Goal: Book appointment/travel/reservation

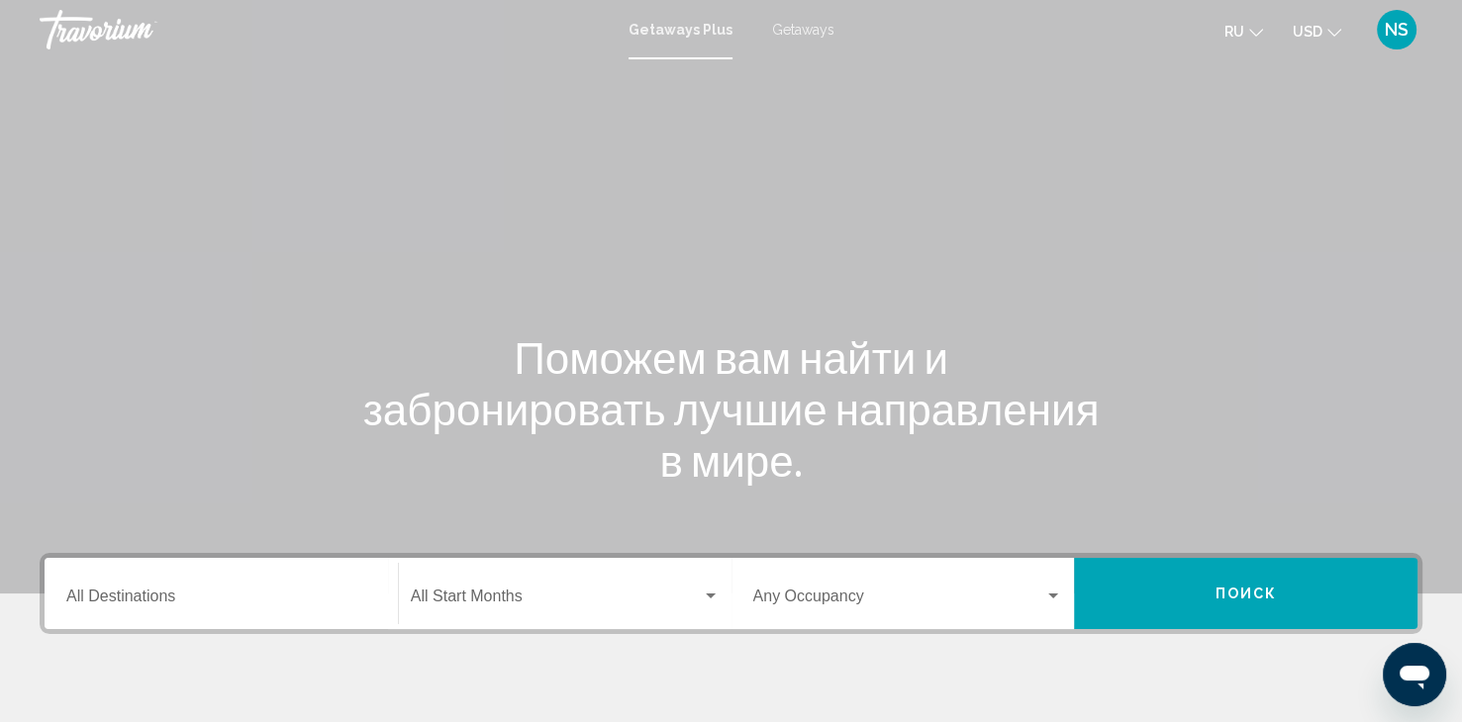
click at [799, 26] on span "Getaways" at bounding box center [803, 30] width 62 height 16
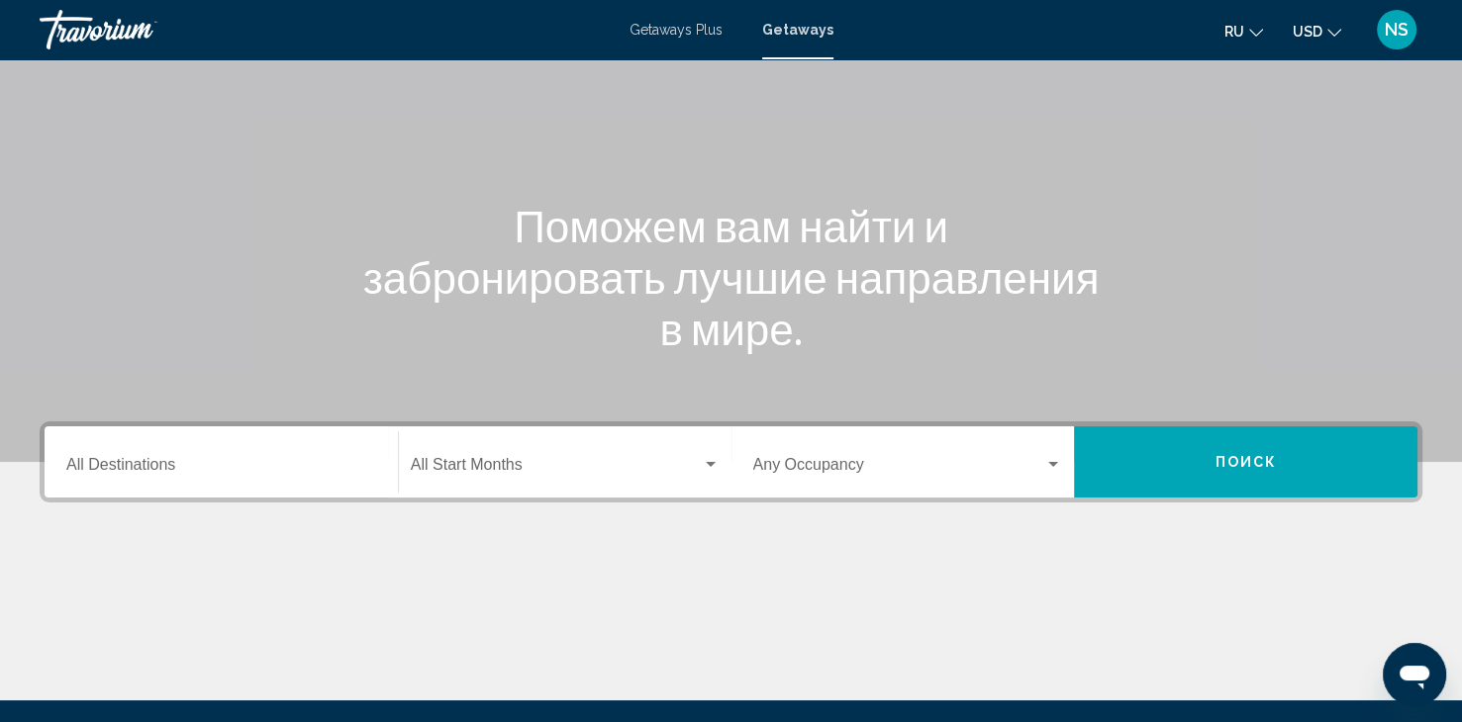
scroll to position [352, 0]
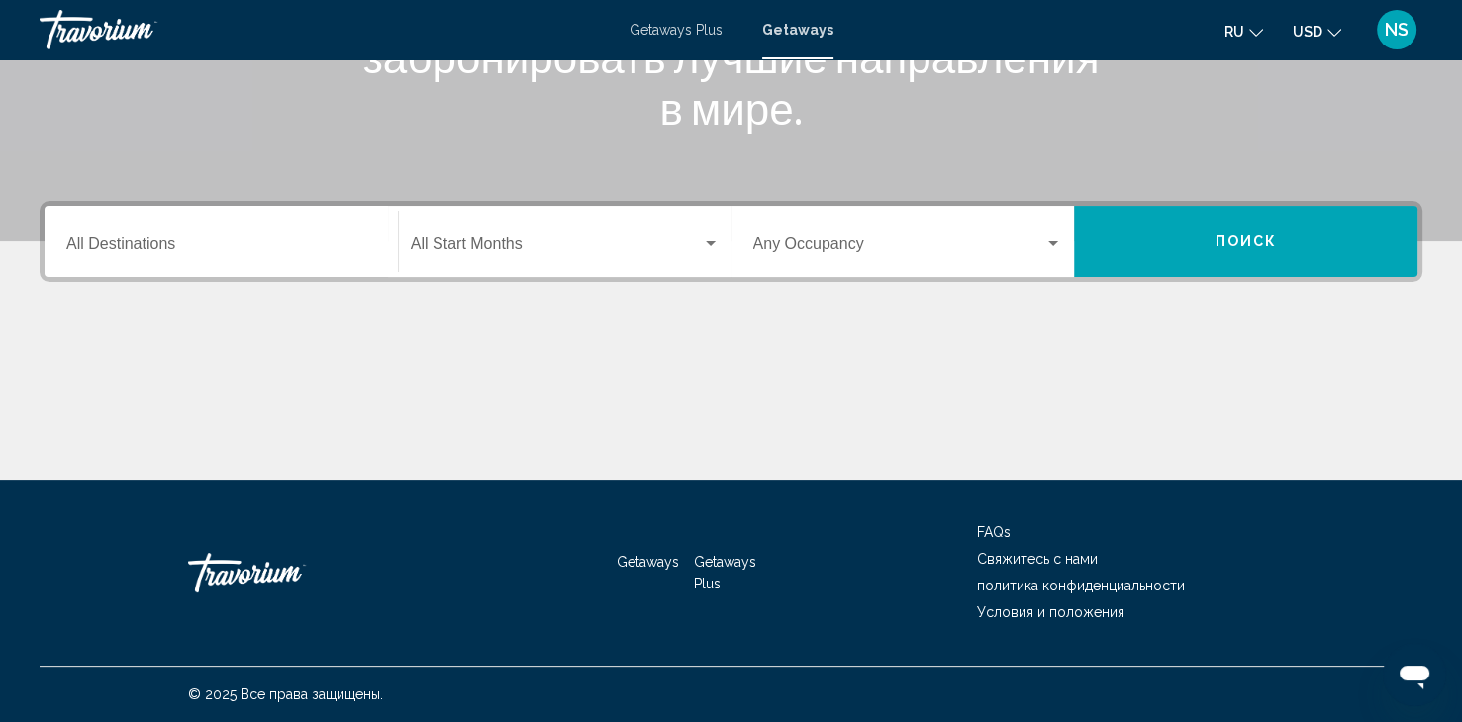
click at [182, 235] on div "Destination All Destinations" at bounding box center [221, 242] width 310 height 62
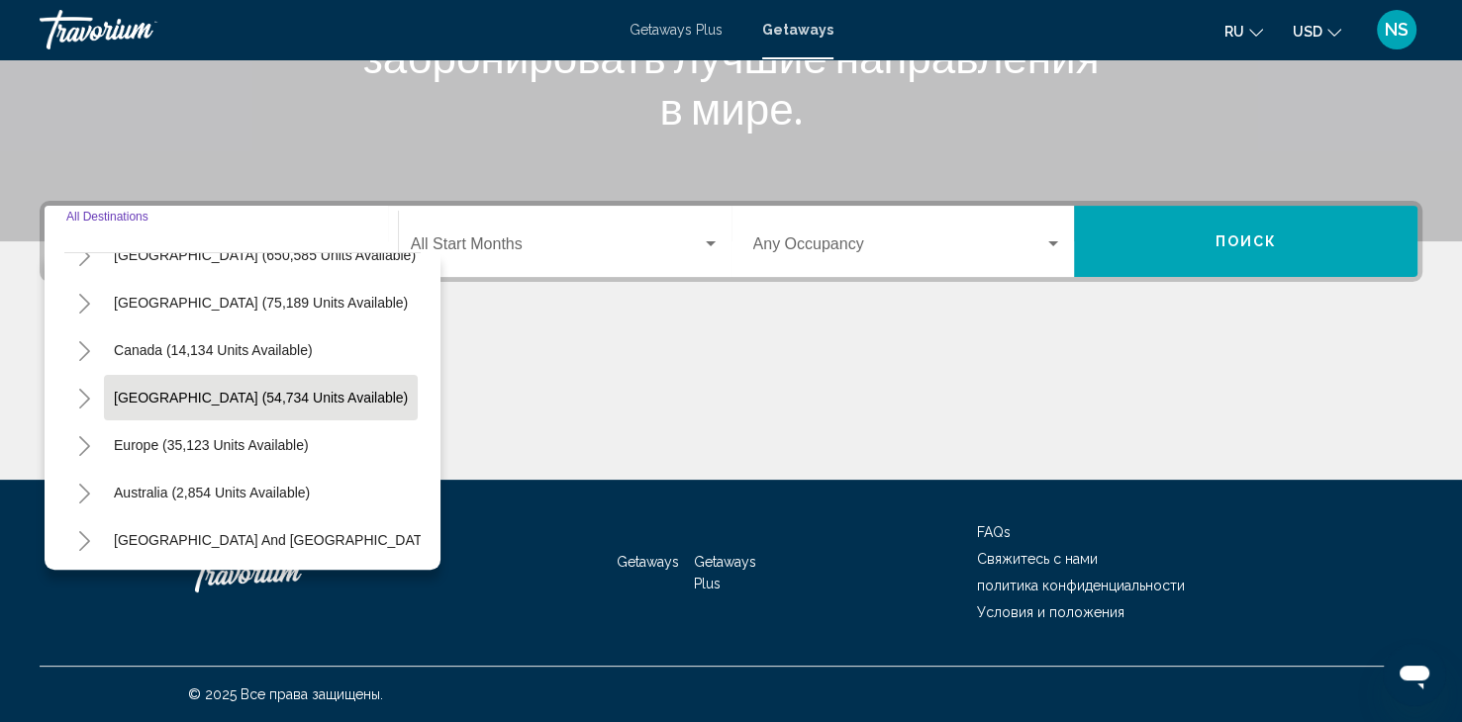
scroll to position [198, 0]
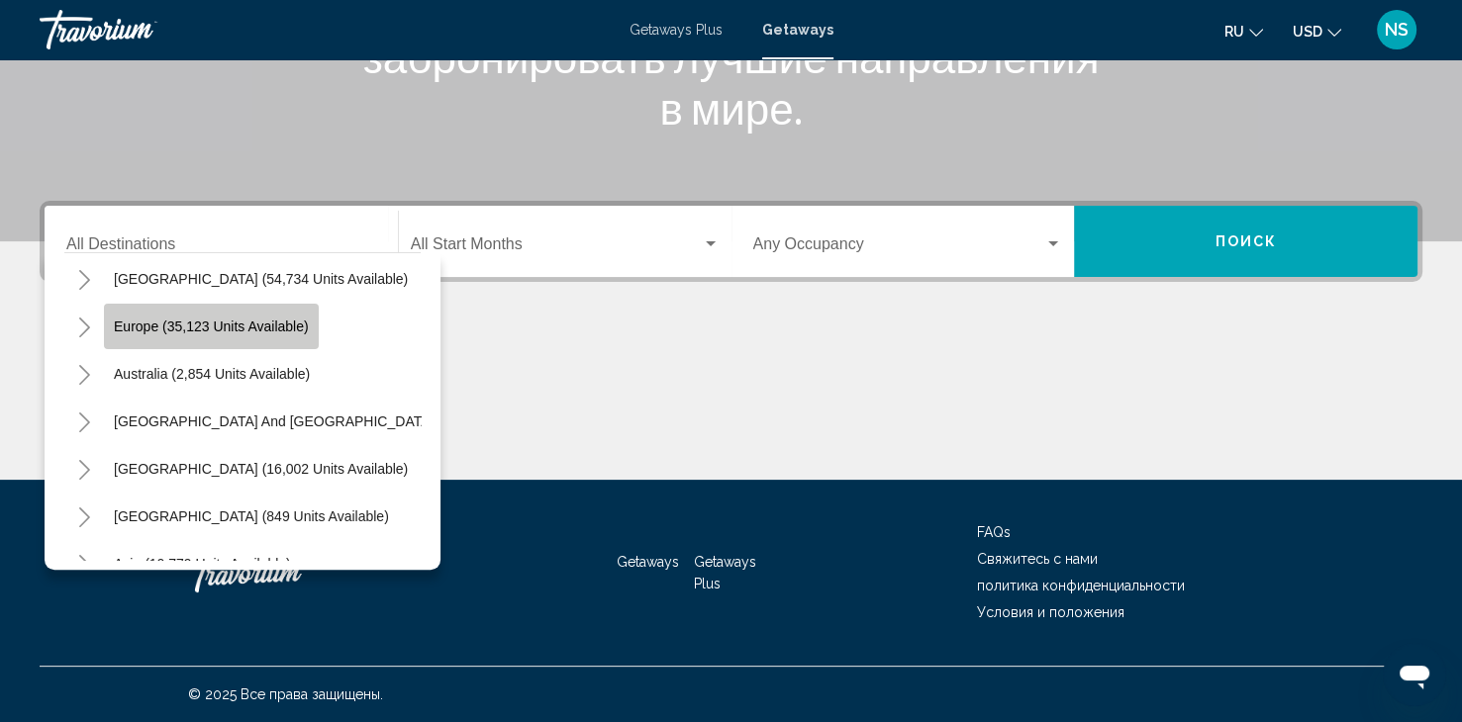
click at [198, 318] on button "Europe (35,123 units available)" at bounding box center [211, 327] width 215 height 46
type input "**********"
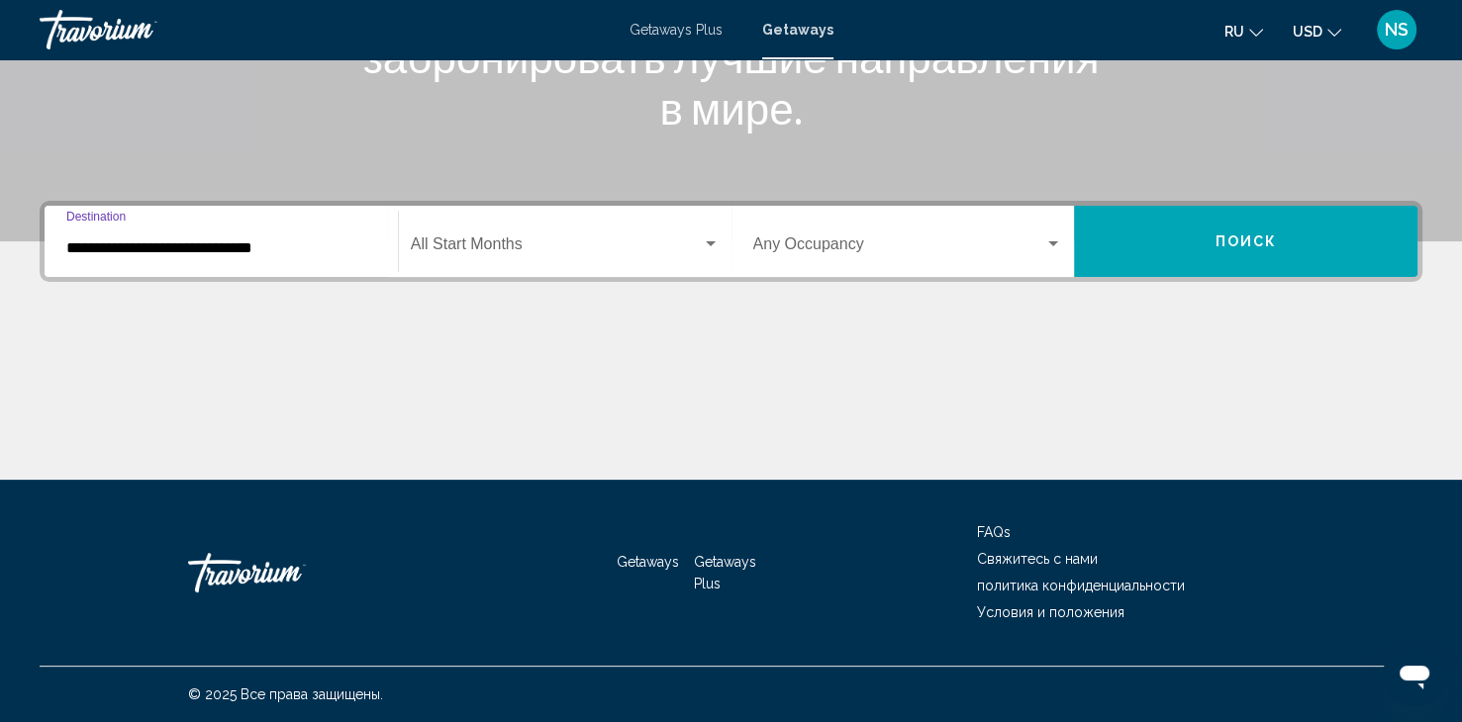
click at [709, 235] on div "Start Month All Start Months" at bounding box center [565, 242] width 309 height 62
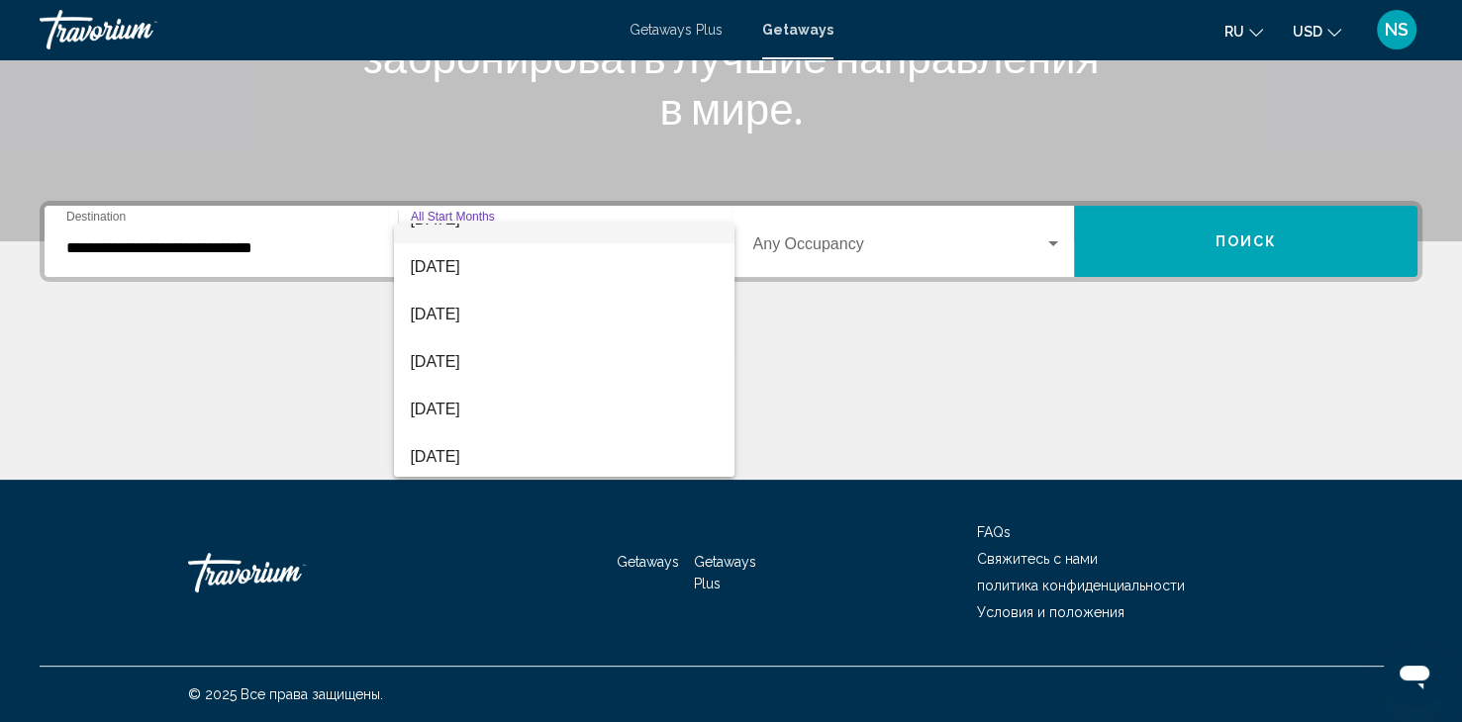
scroll to position [396, 0]
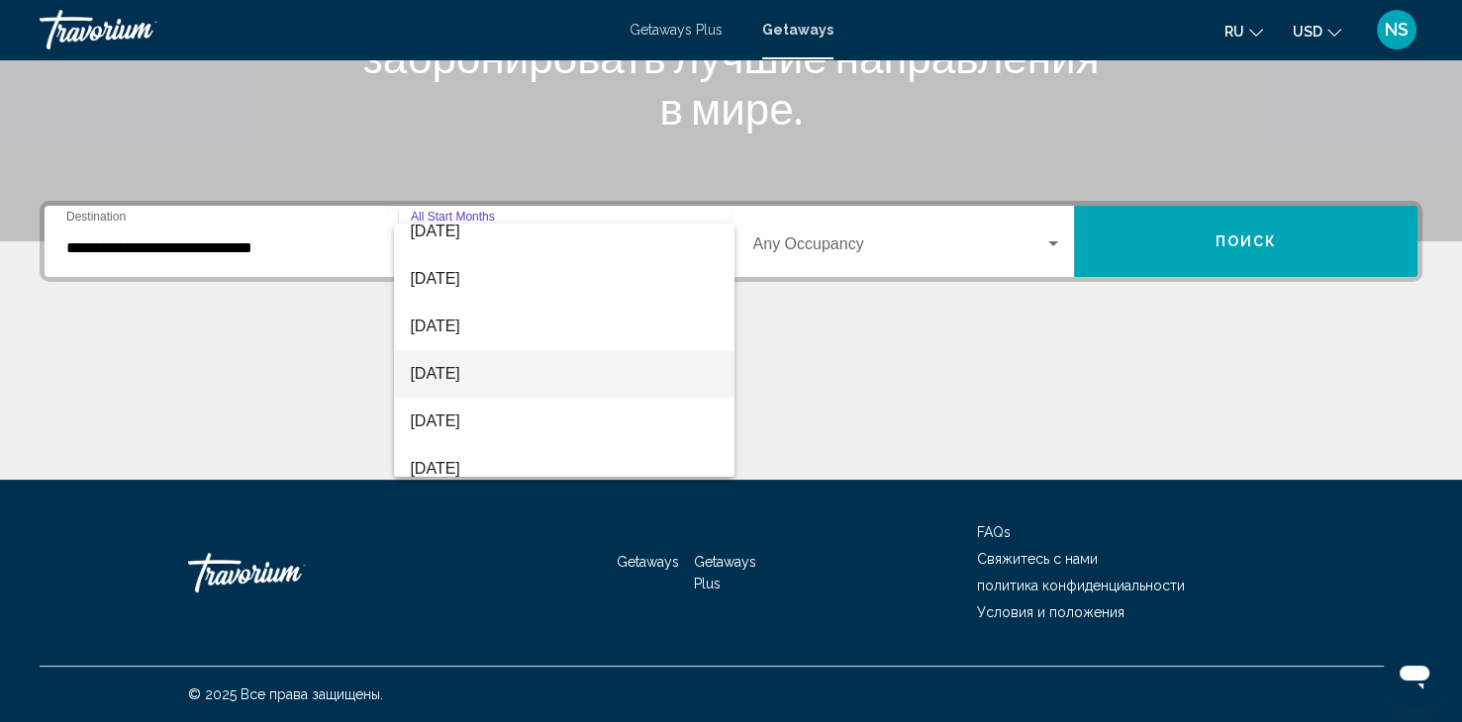
click at [440, 370] on span "[DATE]" at bounding box center [564, 374] width 309 height 48
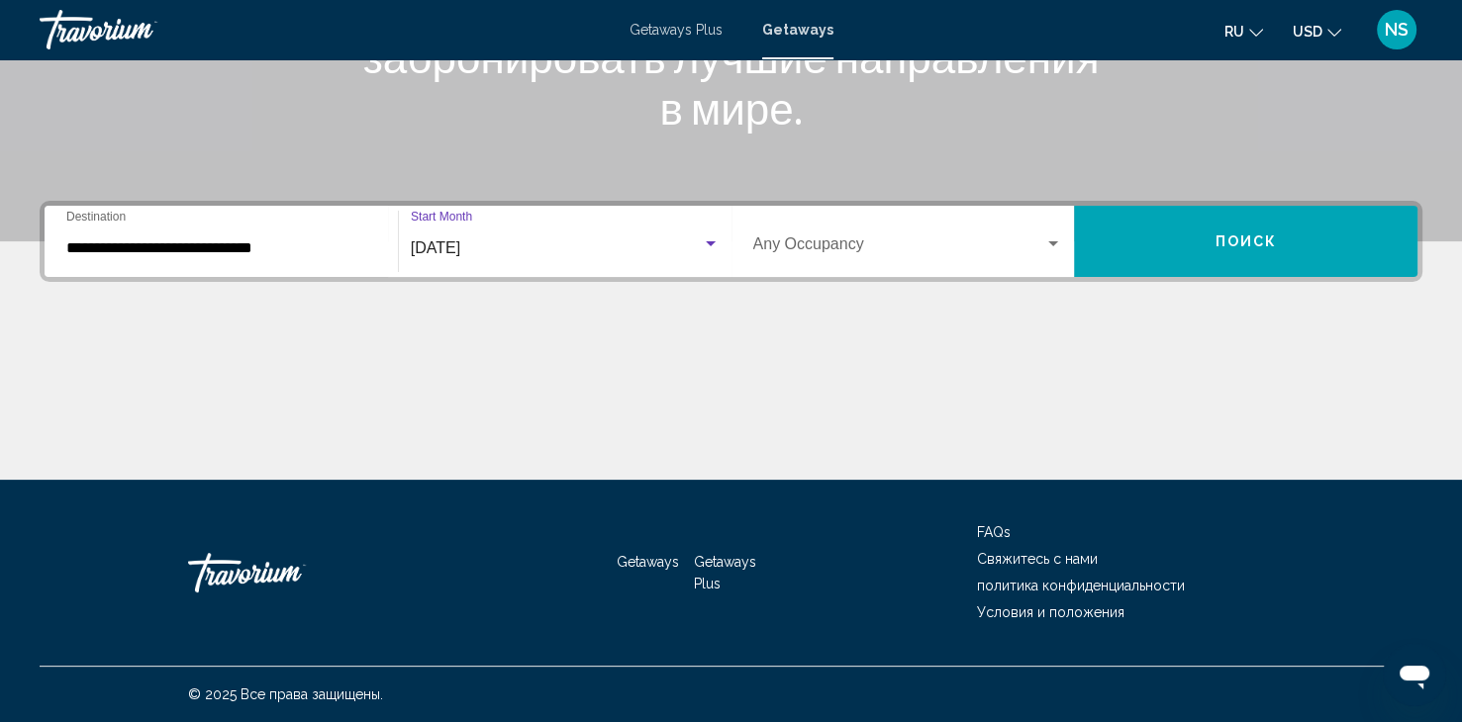
click at [908, 244] on span "Search widget" at bounding box center [899, 249] width 292 height 18
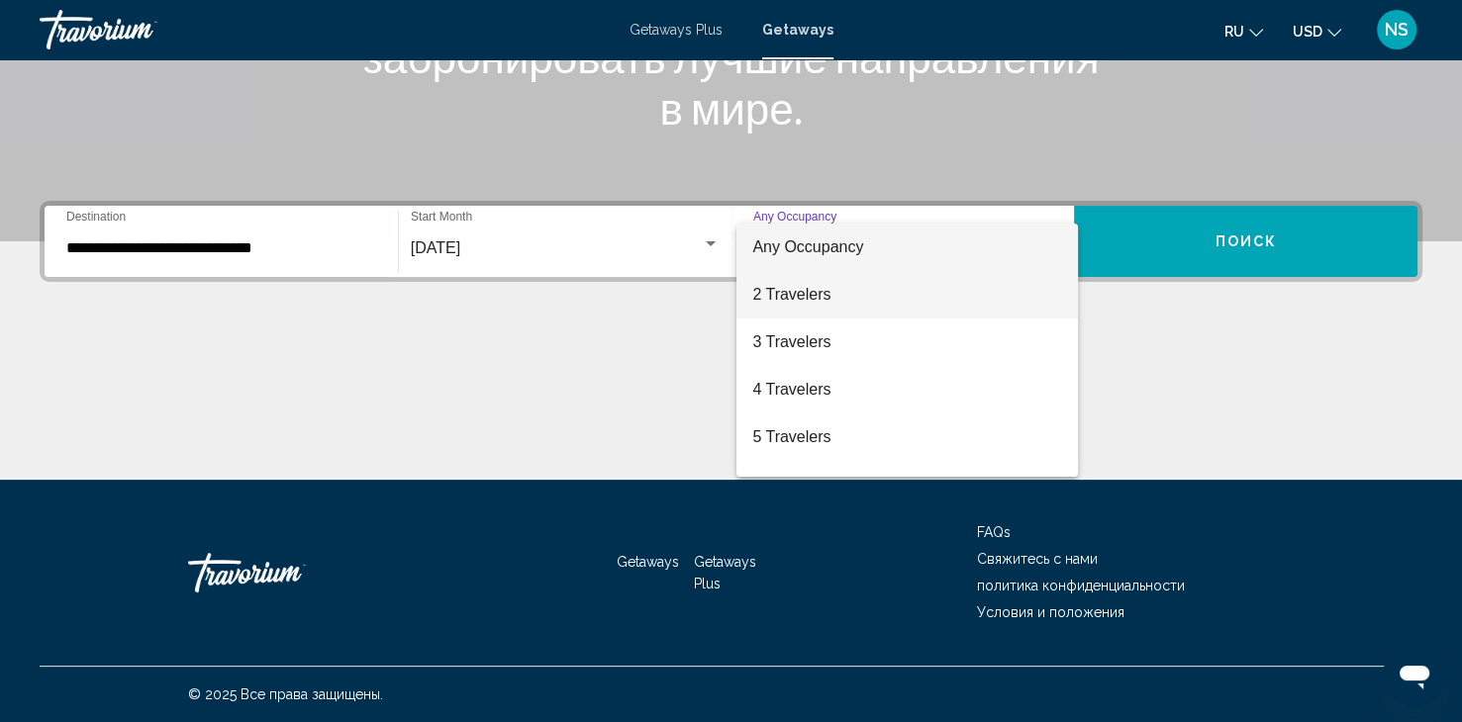
click at [835, 299] on span "2 Travelers" at bounding box center [907, 295] width 310 height 48
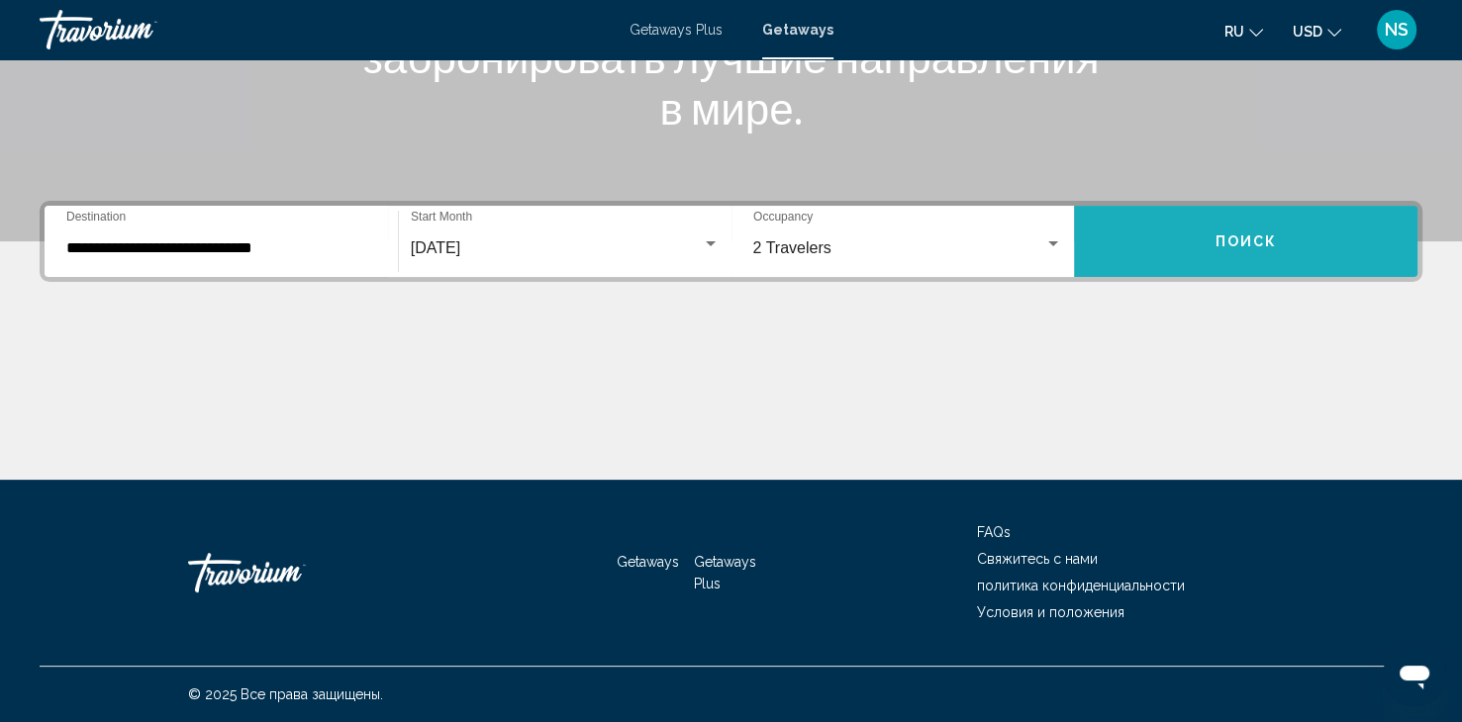
click at [1243, 242] on span "Поиск" at bounding box center [1245, 243] width 62 height 16
